Goal: Transaction & Acquisition: Purchase product/service

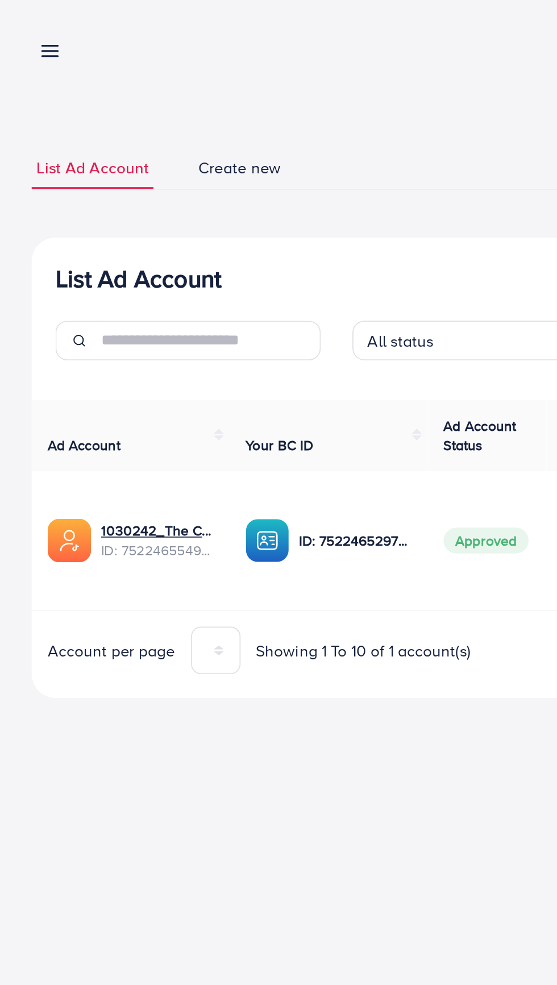
click at [22, 28] on link at bounding box center [26, 29] width 16 height 14
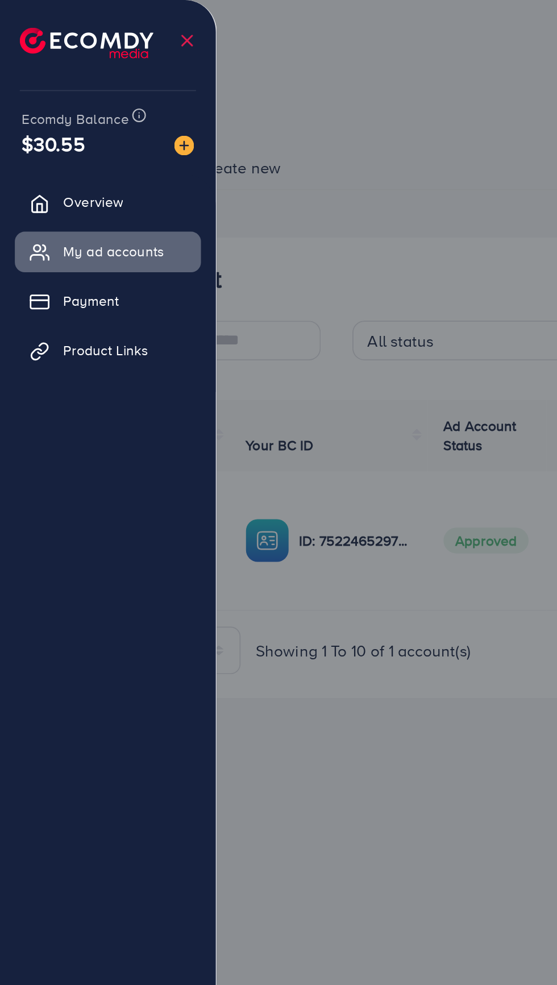
click at [248, 114] on div at bounding box center [278, 591] width 557 height 1183
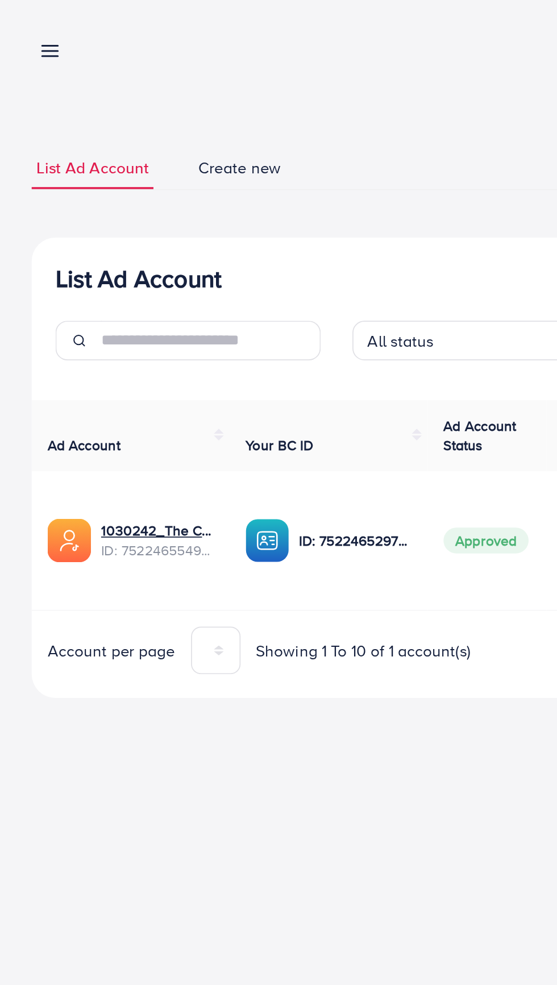
scroll to position [0, 16]
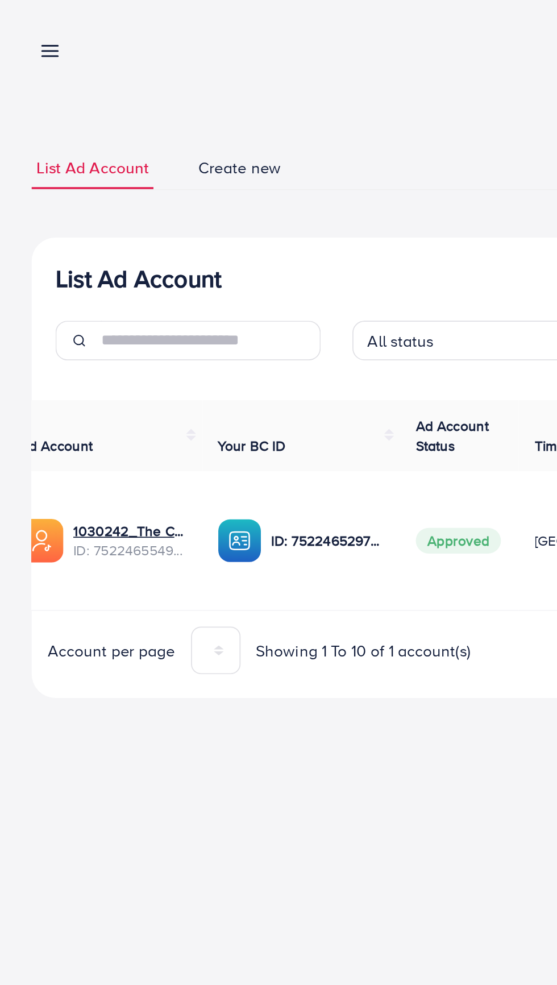
click at [30, 28] on icon at bounding box center [29, 29] width 12 height 12
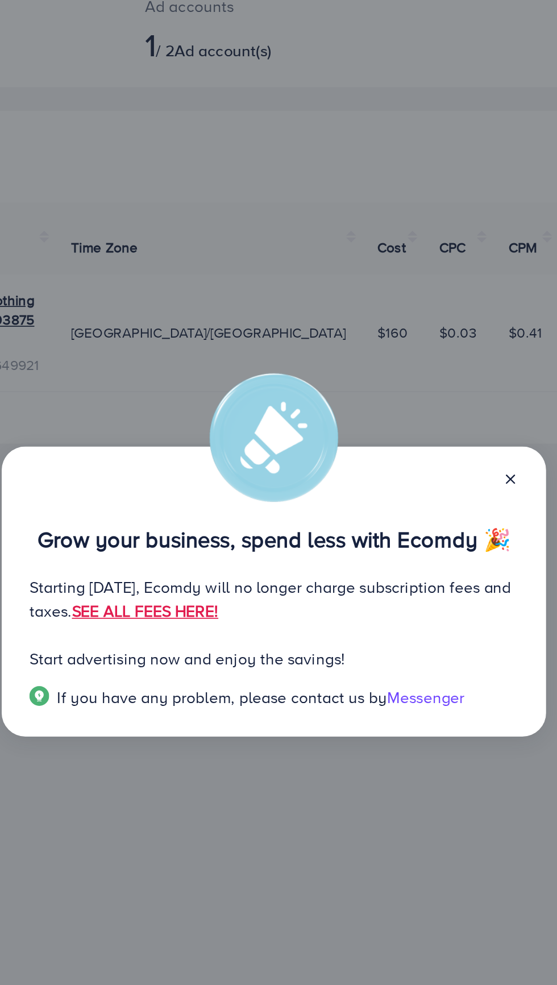
click at [414, 430] on line at bounding box center [414, 428] width 5 height 5
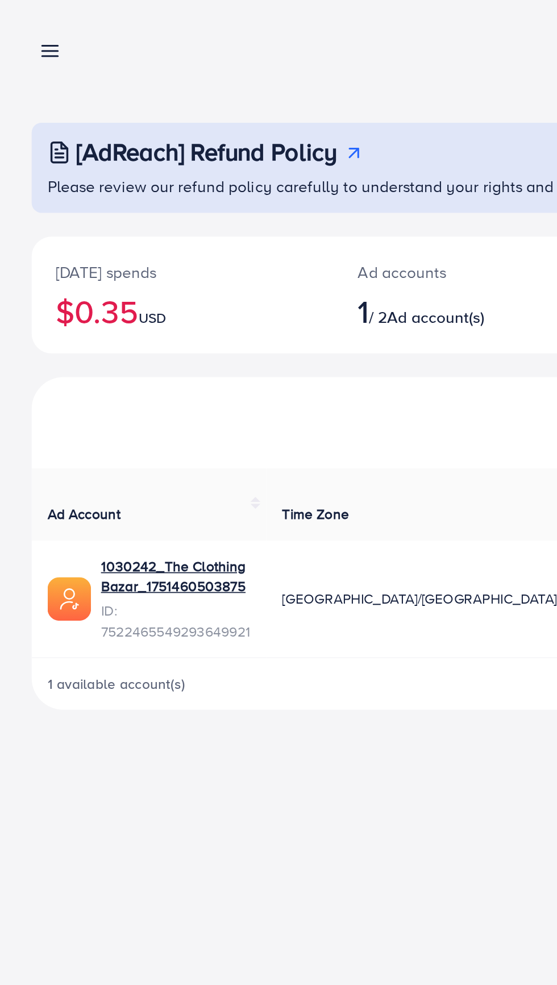
click at [26, 25] on icon at bounding box center [29, 29] width 12 height 12
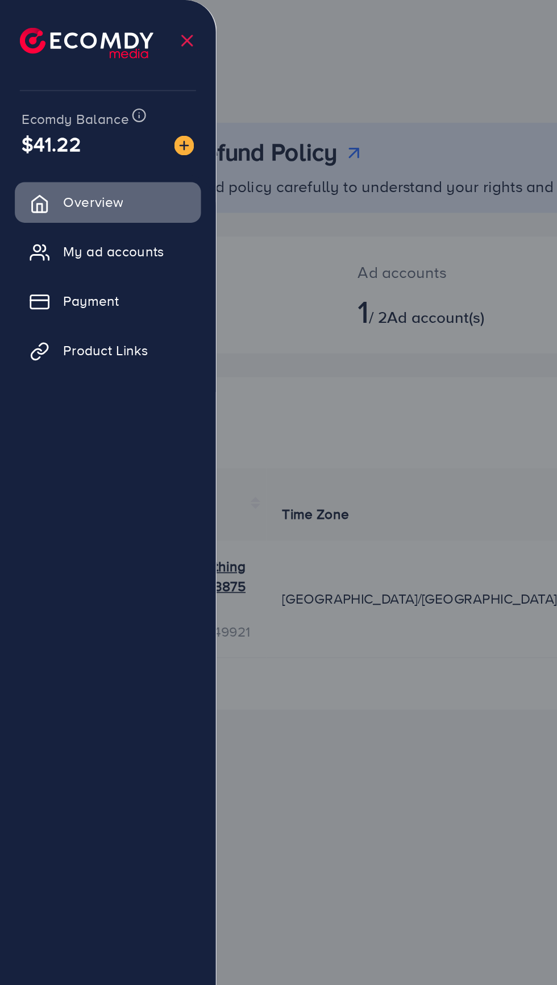
click at [76, 143] on span "My ad accounts" at bounding box center [65, 144] width 58 height 11
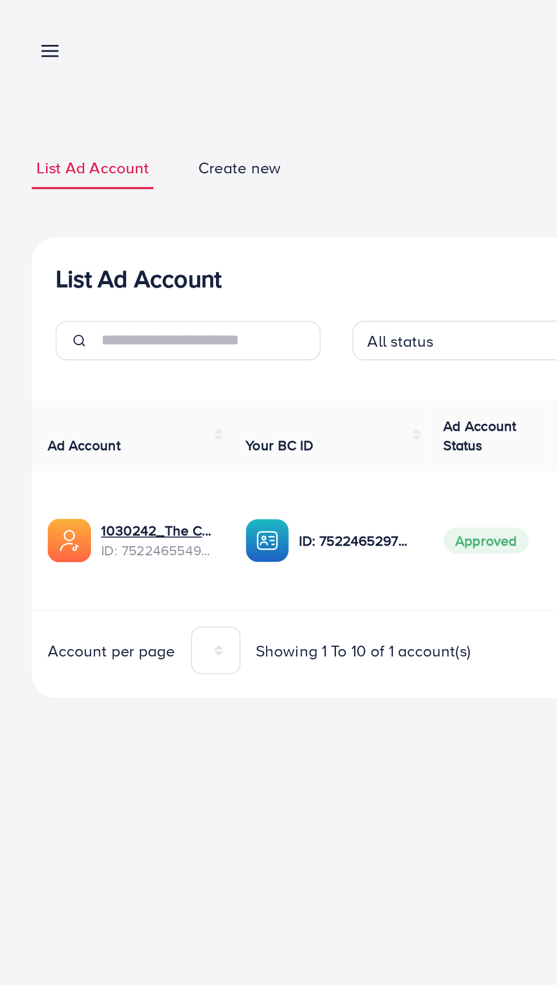
click at [23, 27] on icon at bounding box center [29, 29] width 12 height 12
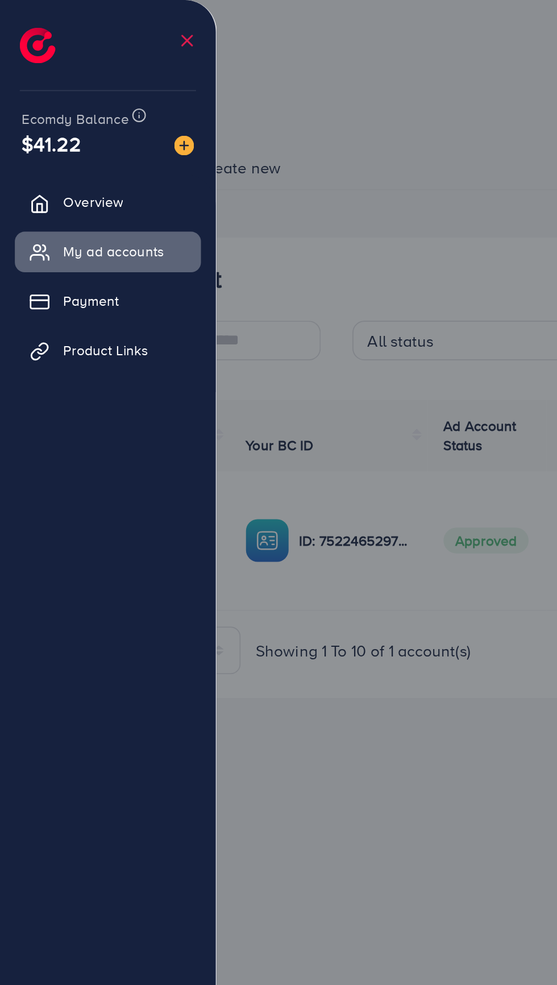
click at [63, 111] on span "Overview" at bounding box center [53, 115] width 34 height 11
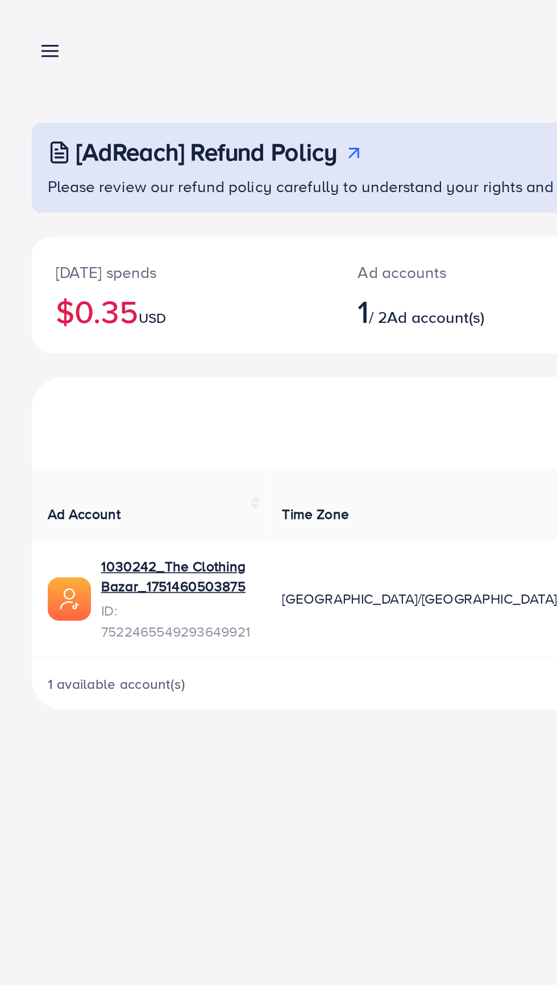
click at [28, 30] on line at bounding box center [28, 30] width 9 height 0
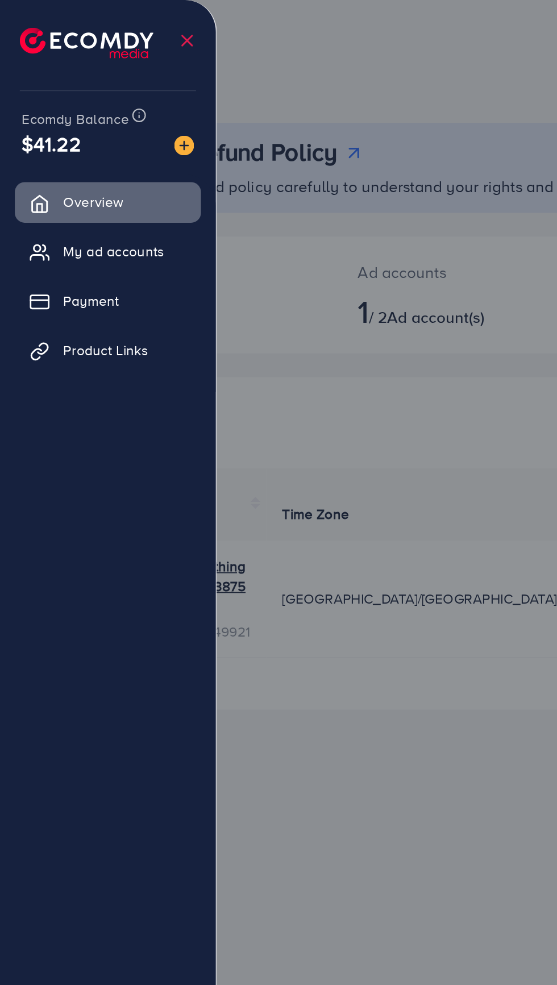
click at [84, 145] on span "My ad accounts" at bounding box center [65, 144] width 58 height 11
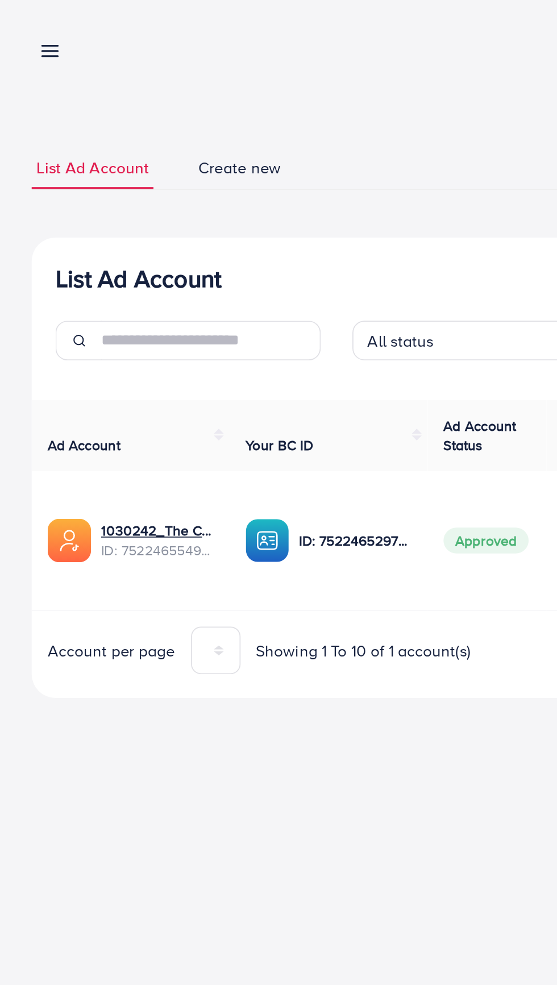
scroll to position [0, 7]
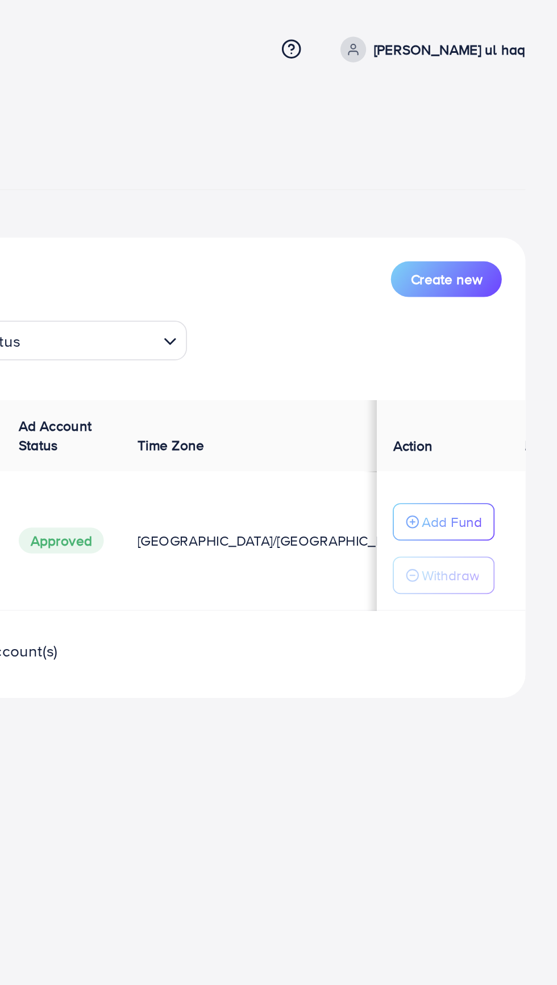
click at [492, 299] on p "Add Fund" at bounding box center [496, 300] width 35 height 14
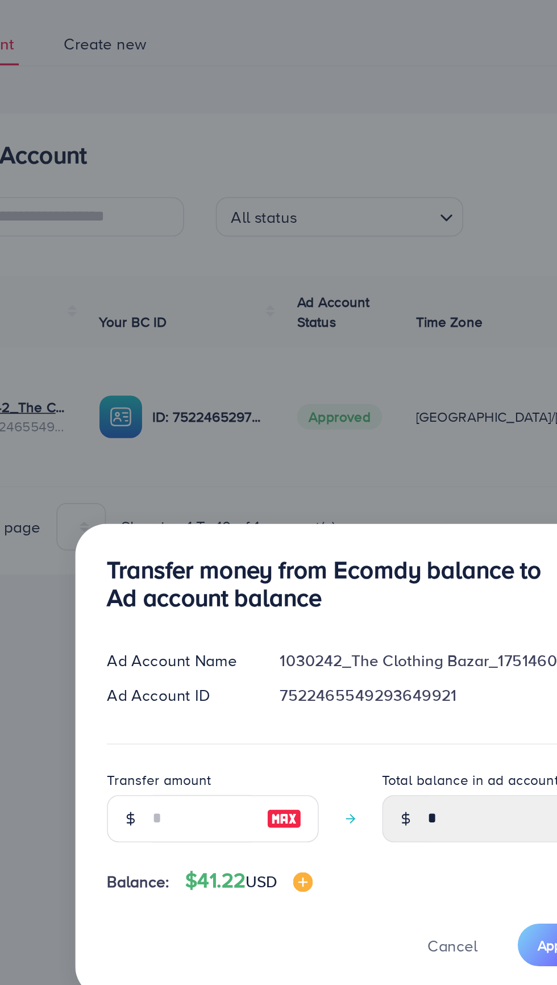
scroll to position [15, 0]
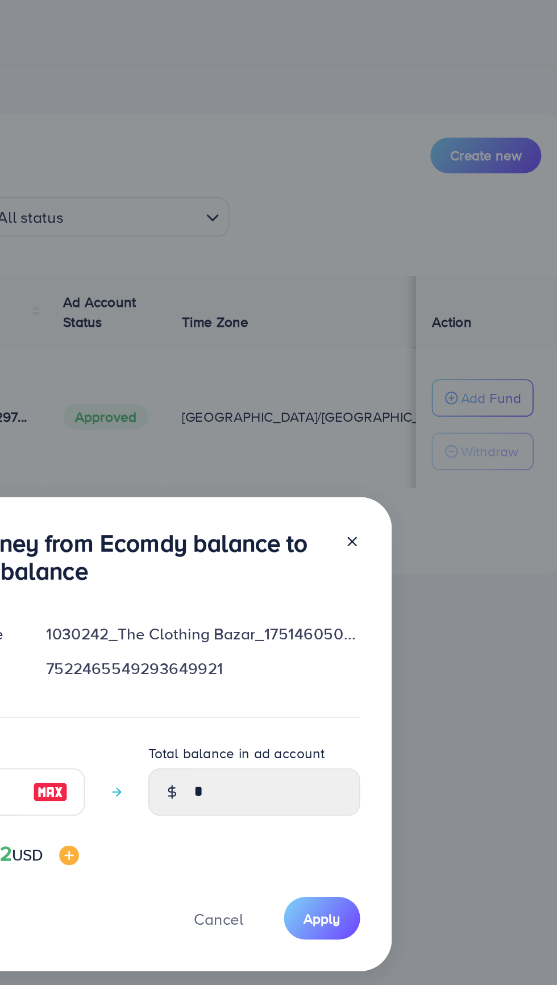
click at [412, 382] on line at bounding box center [414, 382] width 5 height 5
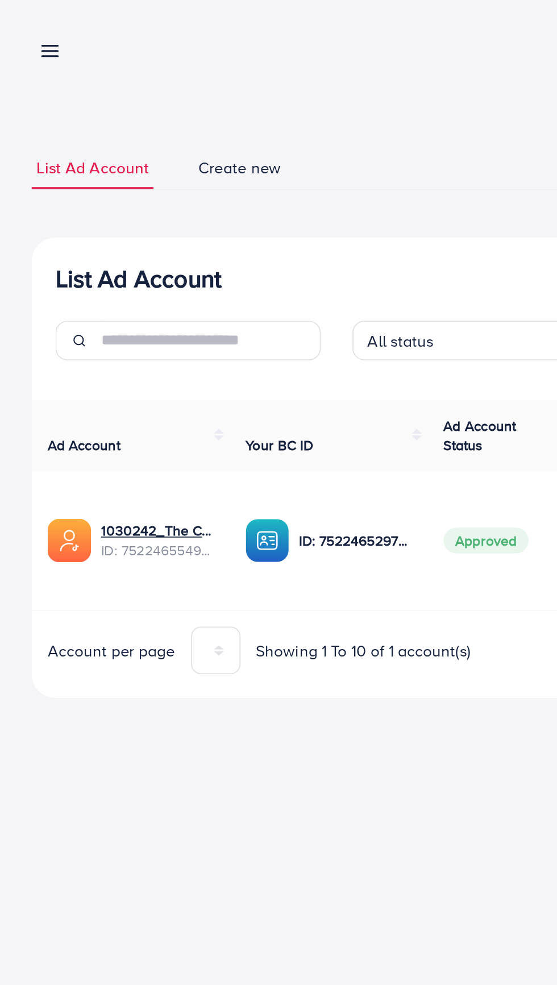
scroll to position [0, 7]
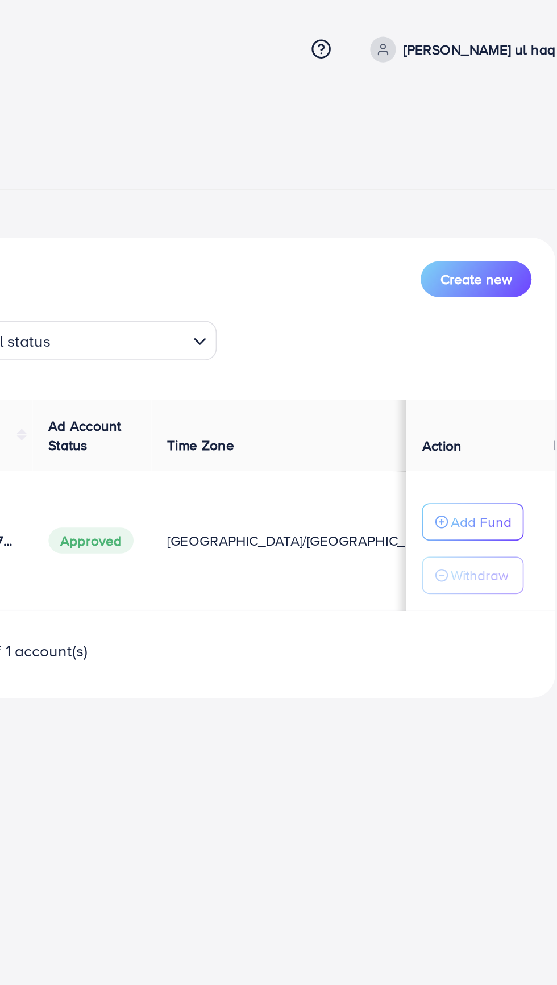
click at [492, 296] on p "Add Fund" at bounding box center [496, 300] width 35 height 14
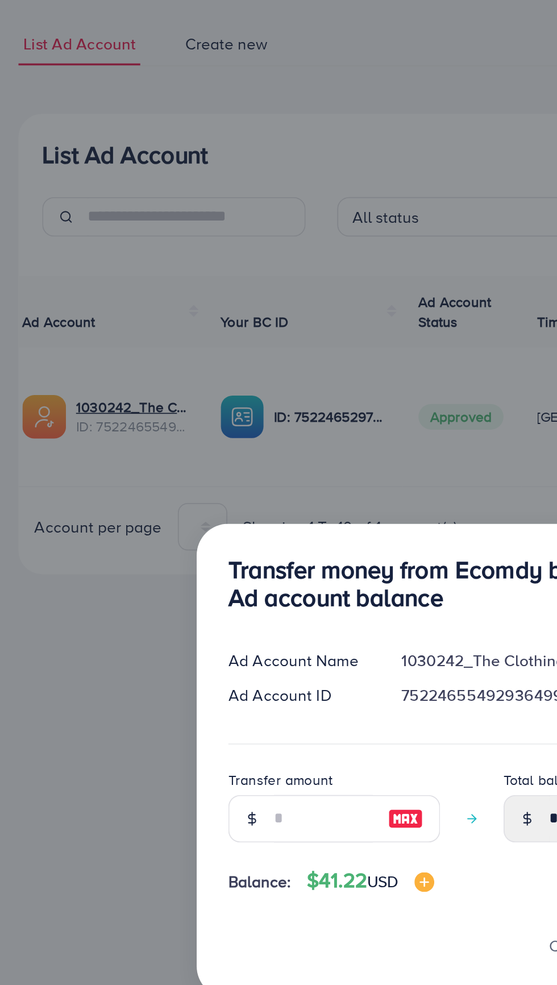
scroll to position [15, 0]
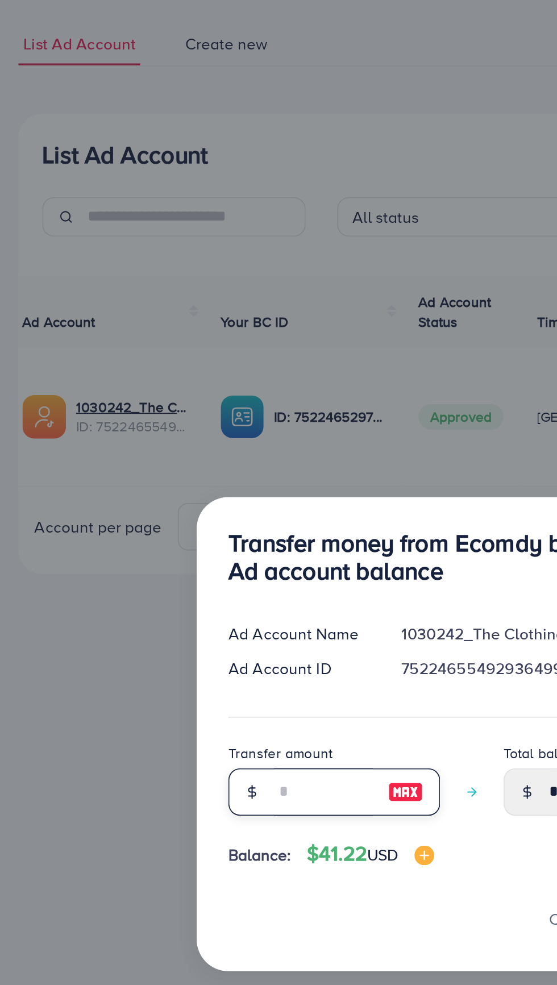
click at [188, 518] on input "number" at bounding box center [193, 525] width 57 height 27
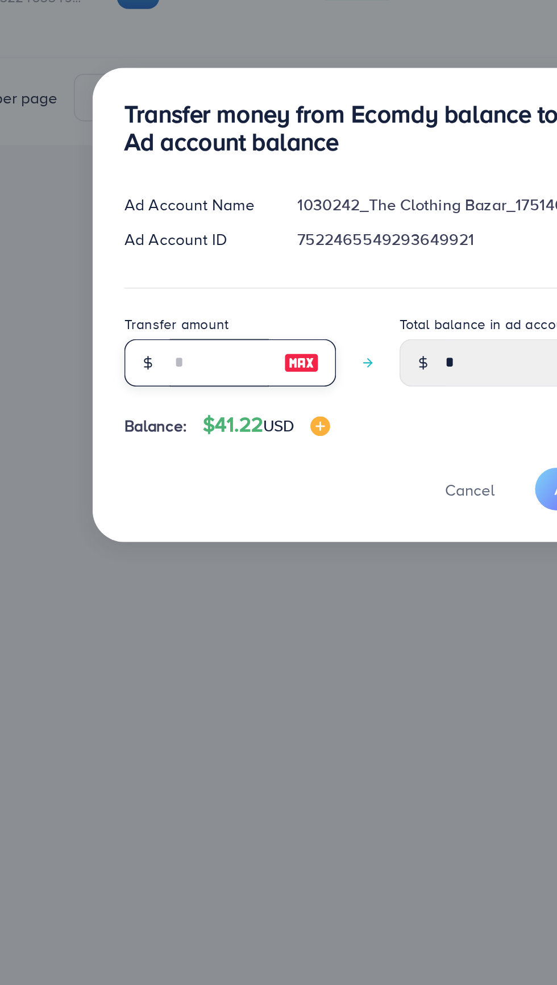
type input "*"
type input "****"
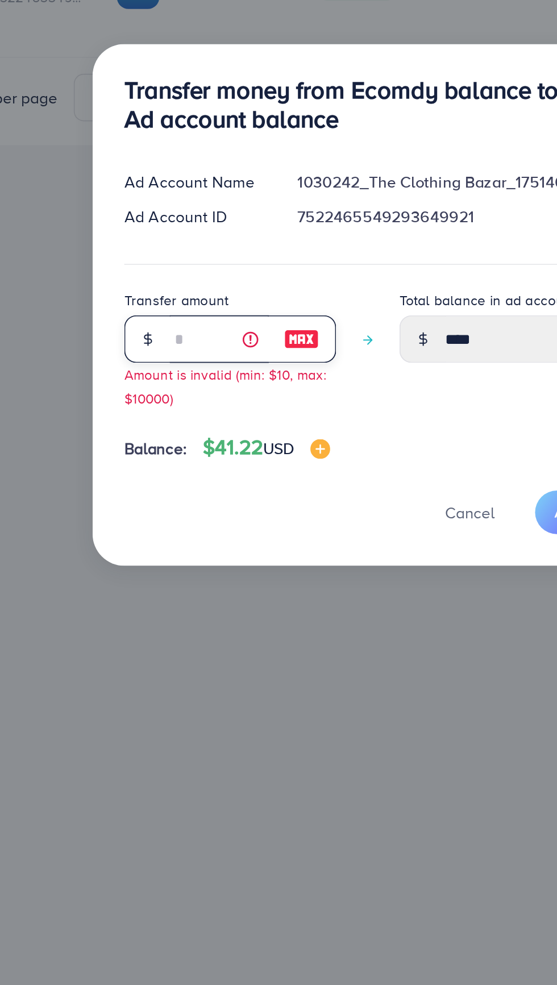
type input "**"
type input "*****"
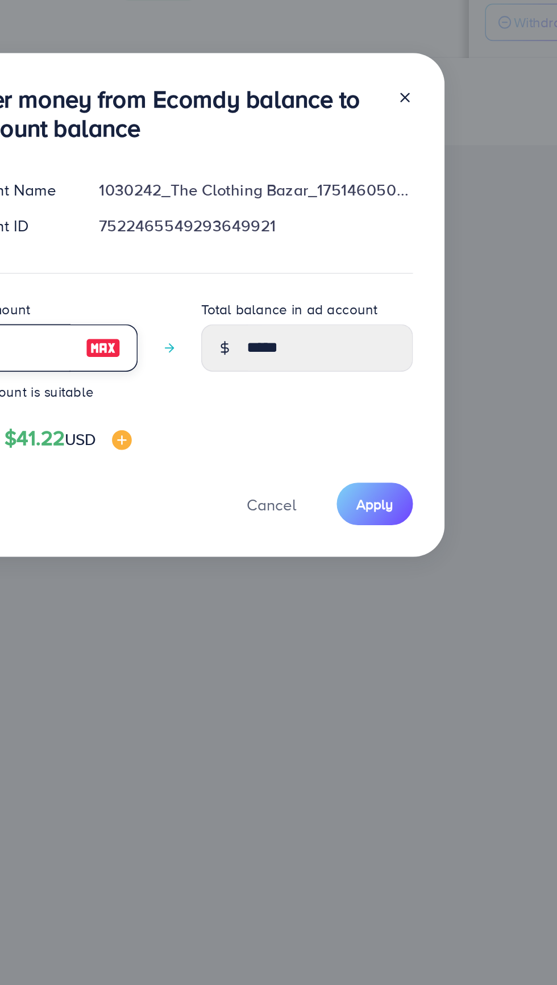
type input "**"
click at [395, 605] on span "Apply" at bounding box center [396, 606] width 21 height 11
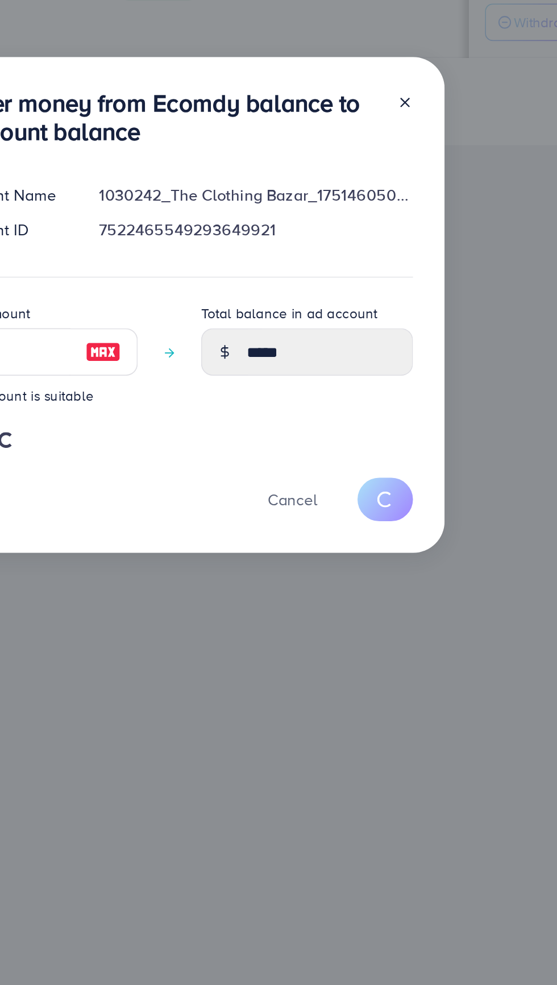
type input "*"
